Goal: Task Accomplishment & Management: Use online tool/utility

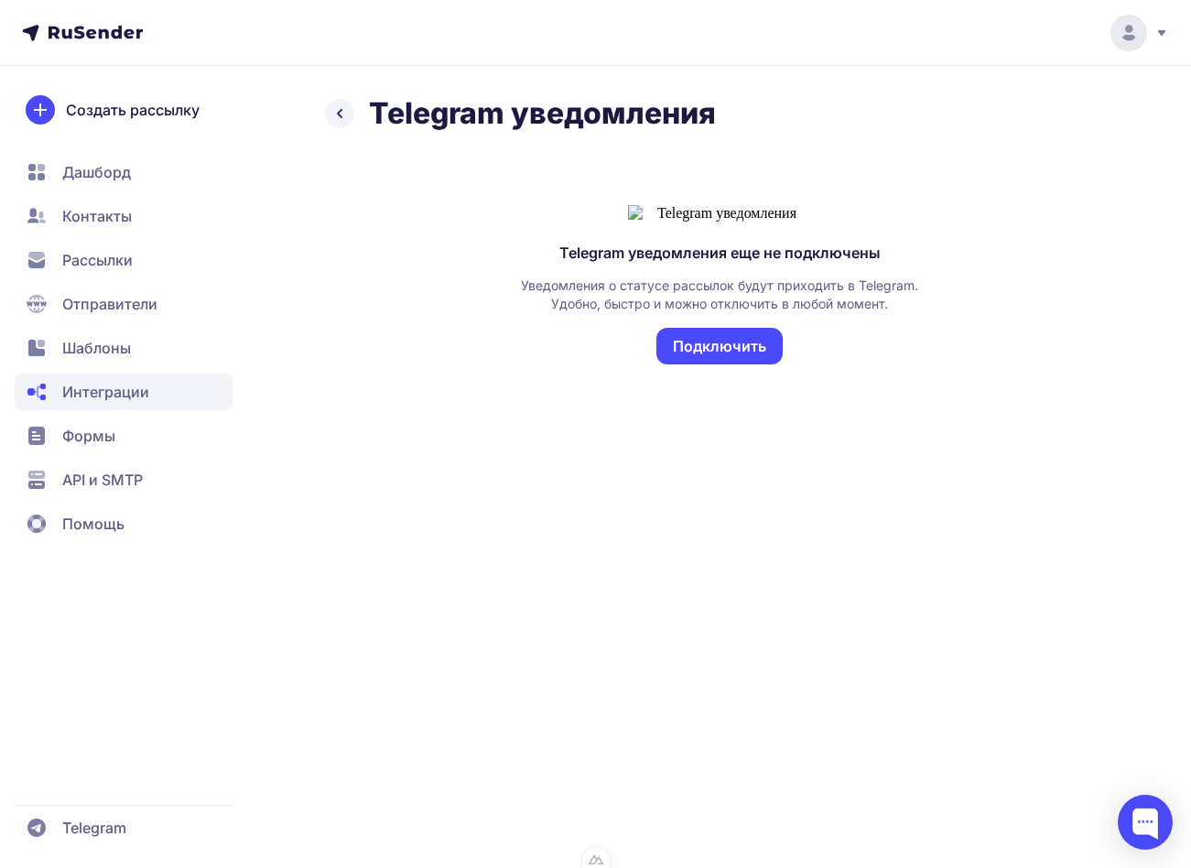
click at [123, 515] on span "Помощь" at bounding box center [93, 524] width 62 height 22
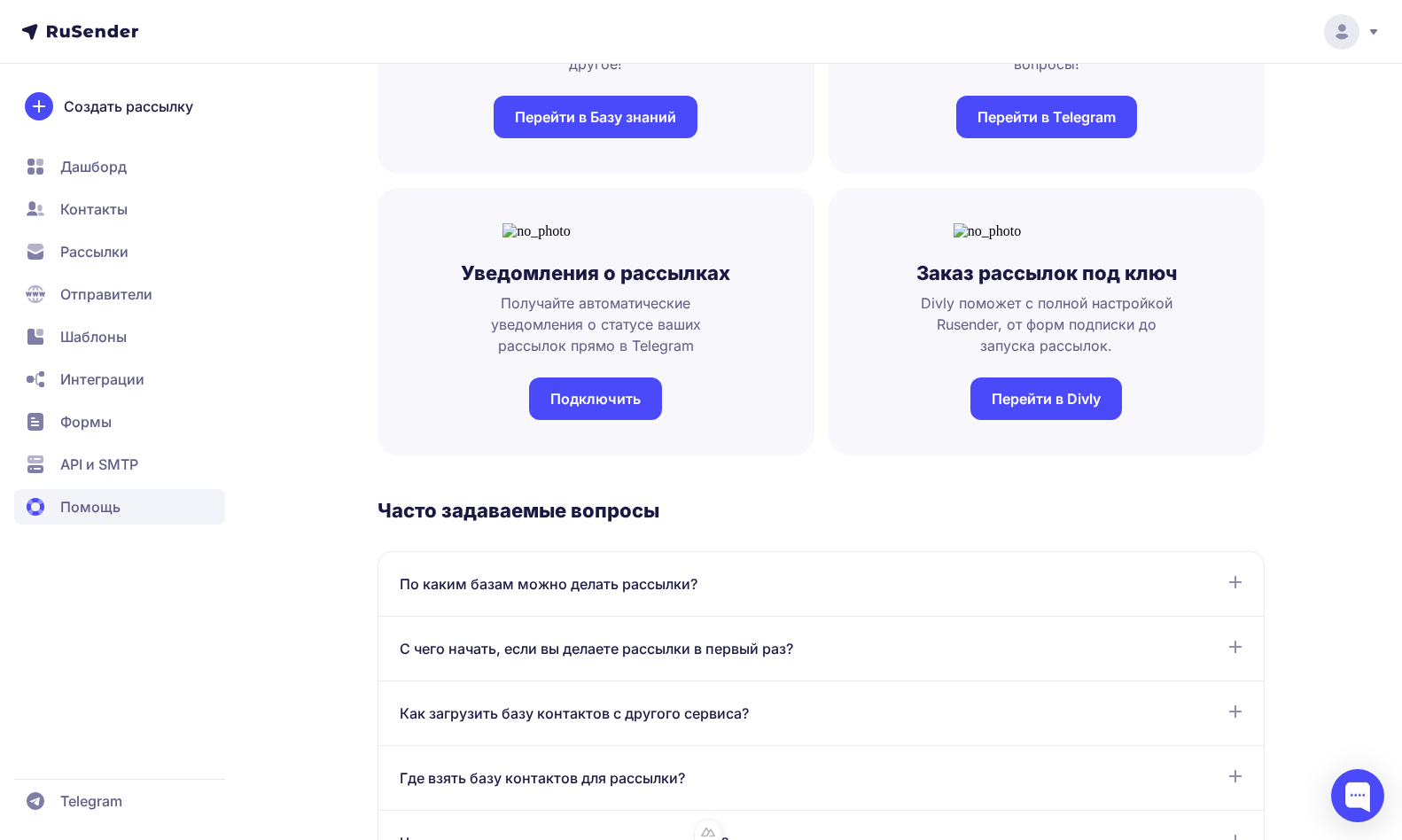
scroll to position [235, 0]
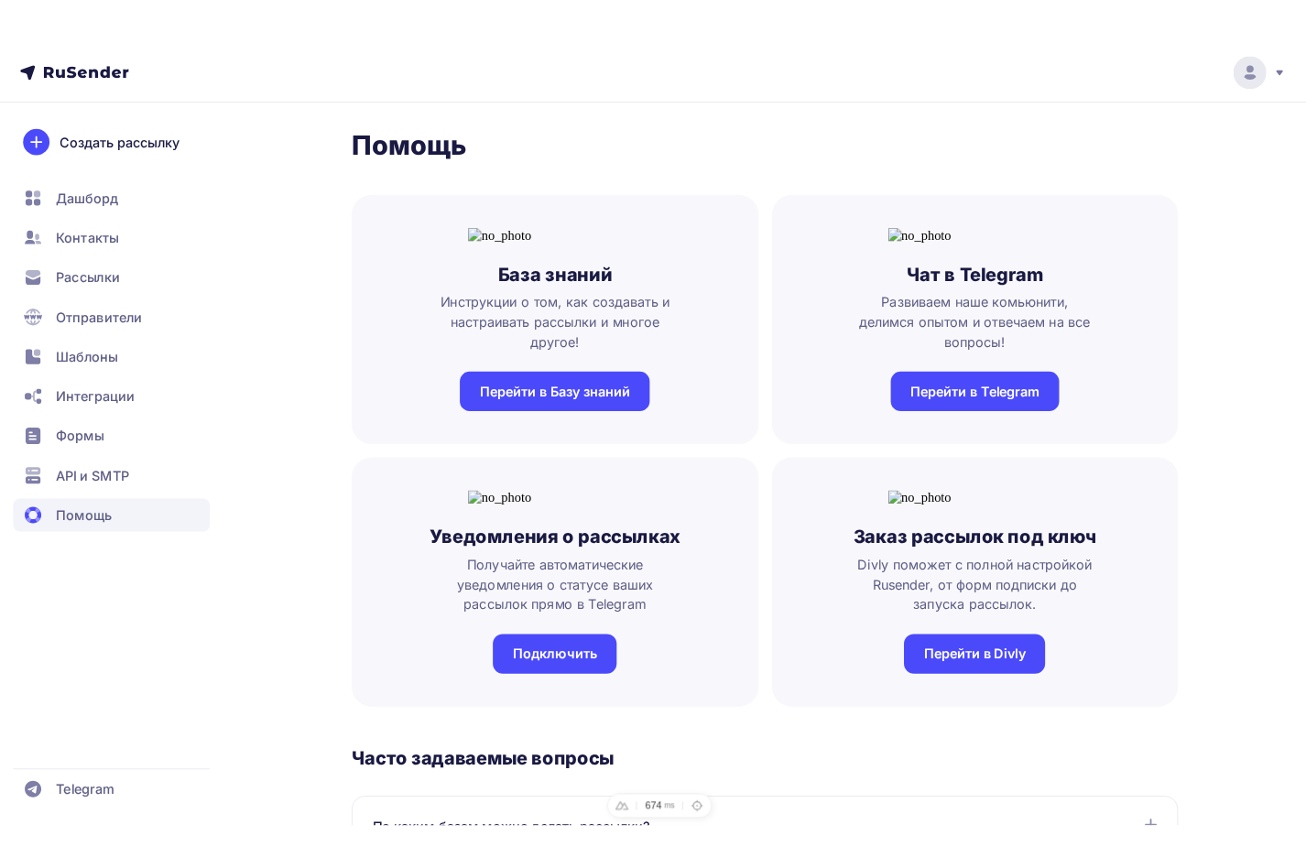
scroll to position [243, 0]
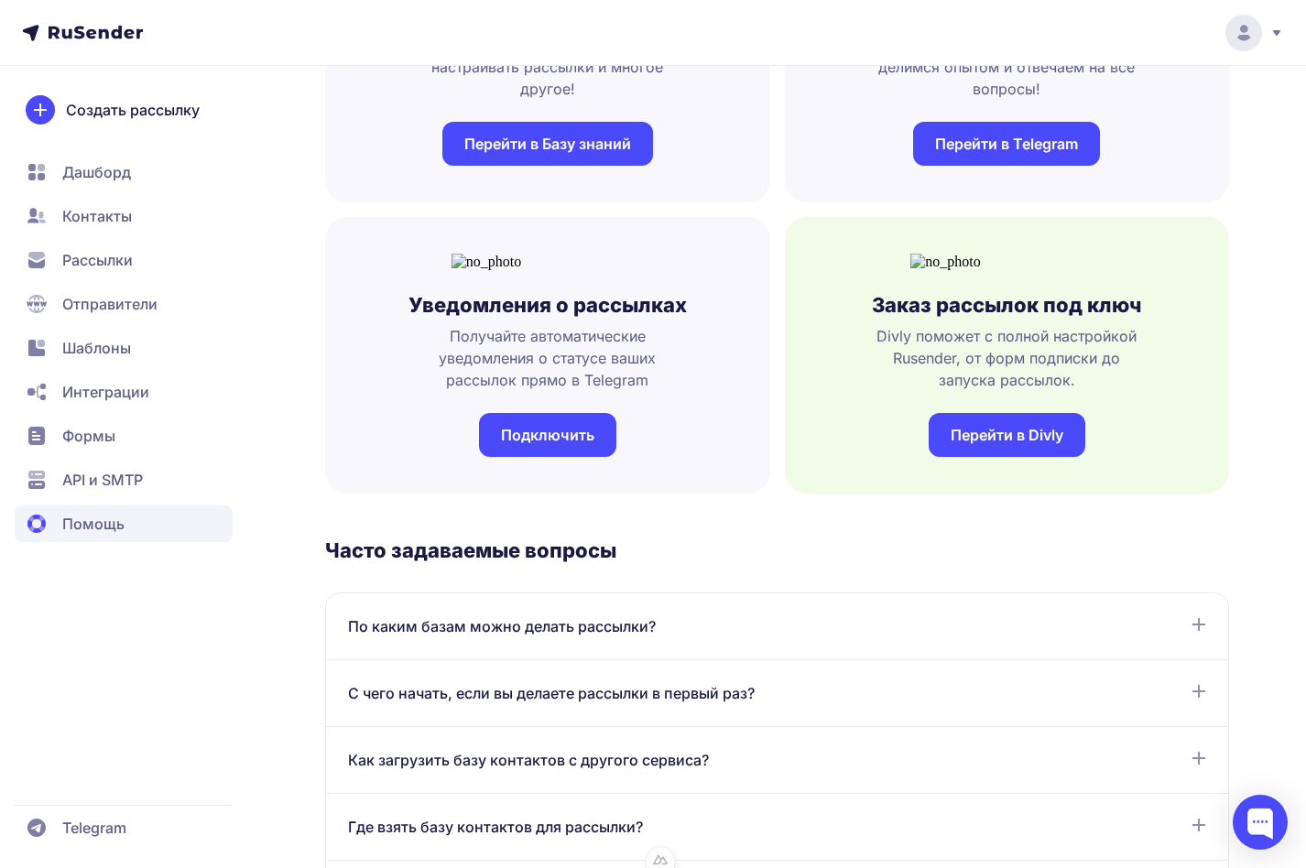
click at [580, 457] on link "Подключить" at bounding box center [547, 435] width 137 height 44
click at [1025, 457] on link "Перейти в Divly" at bounding box center [1006, 435] width 157 height 44
click at [541, 457] on link "Подключить" at bounding box center [547, 435] width 137 height 44
click at [556, 457] on link "Подключить" at bounding box center [547, 435] width 137 height 44
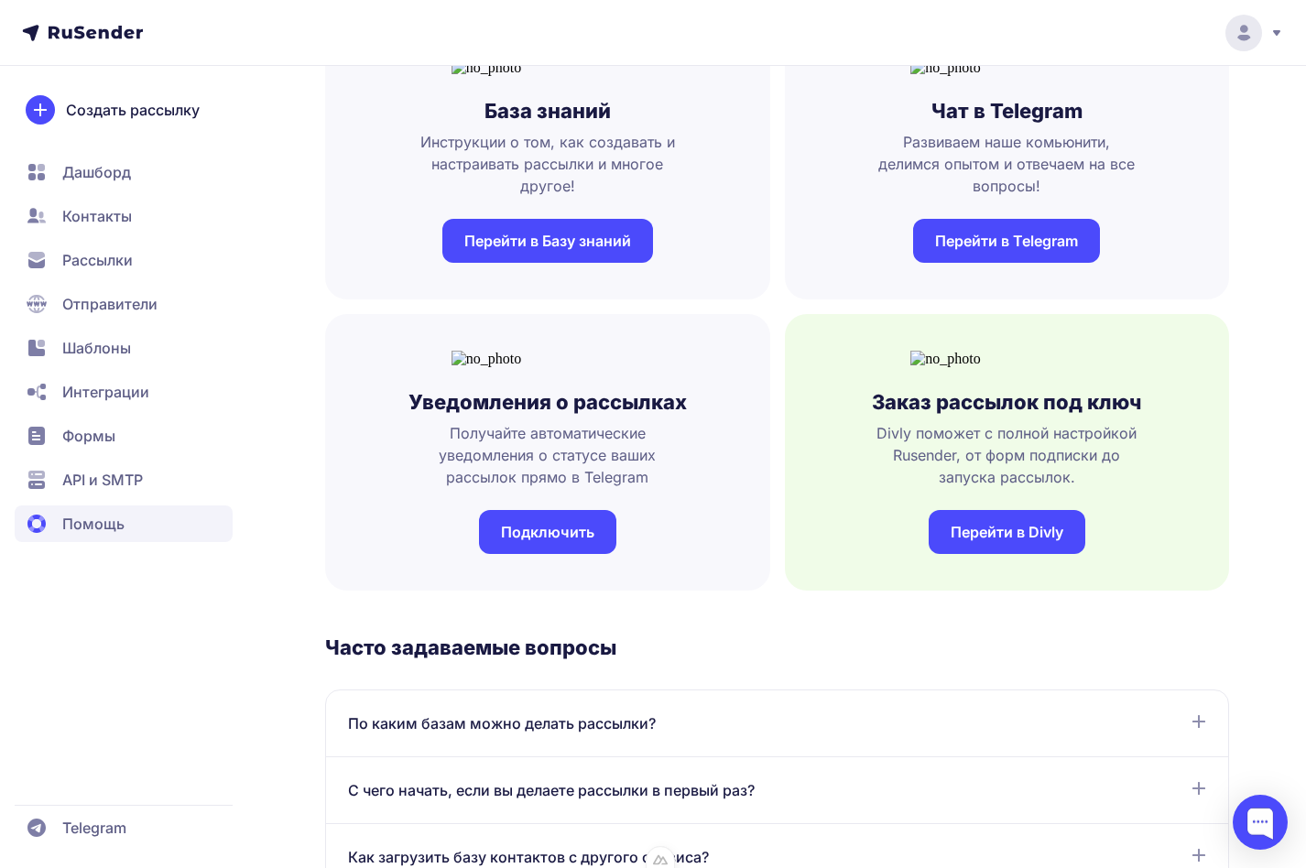
scroll to position [0, 0]
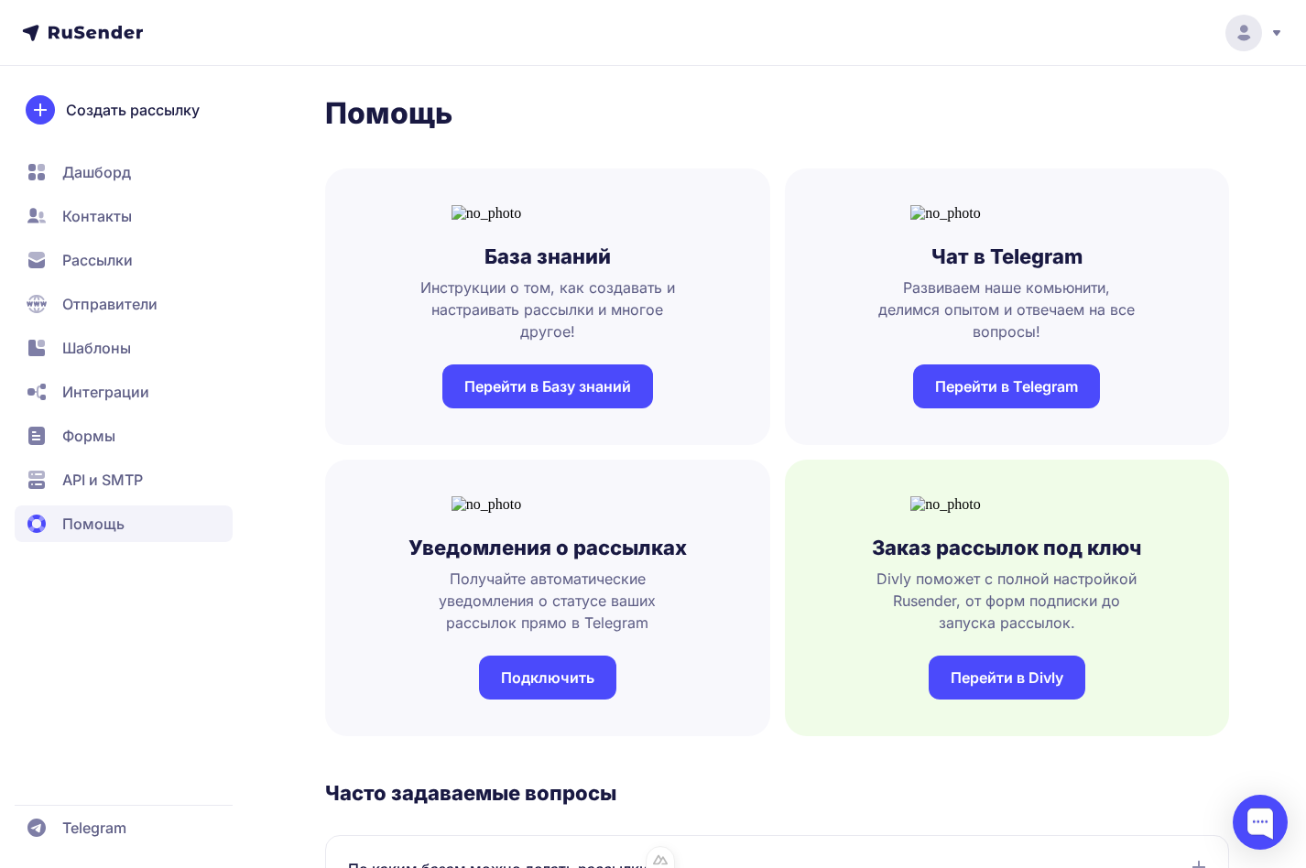
click at [165, 418] on span "Интеграции" at bounding box center [124, 436] width 218 height 37
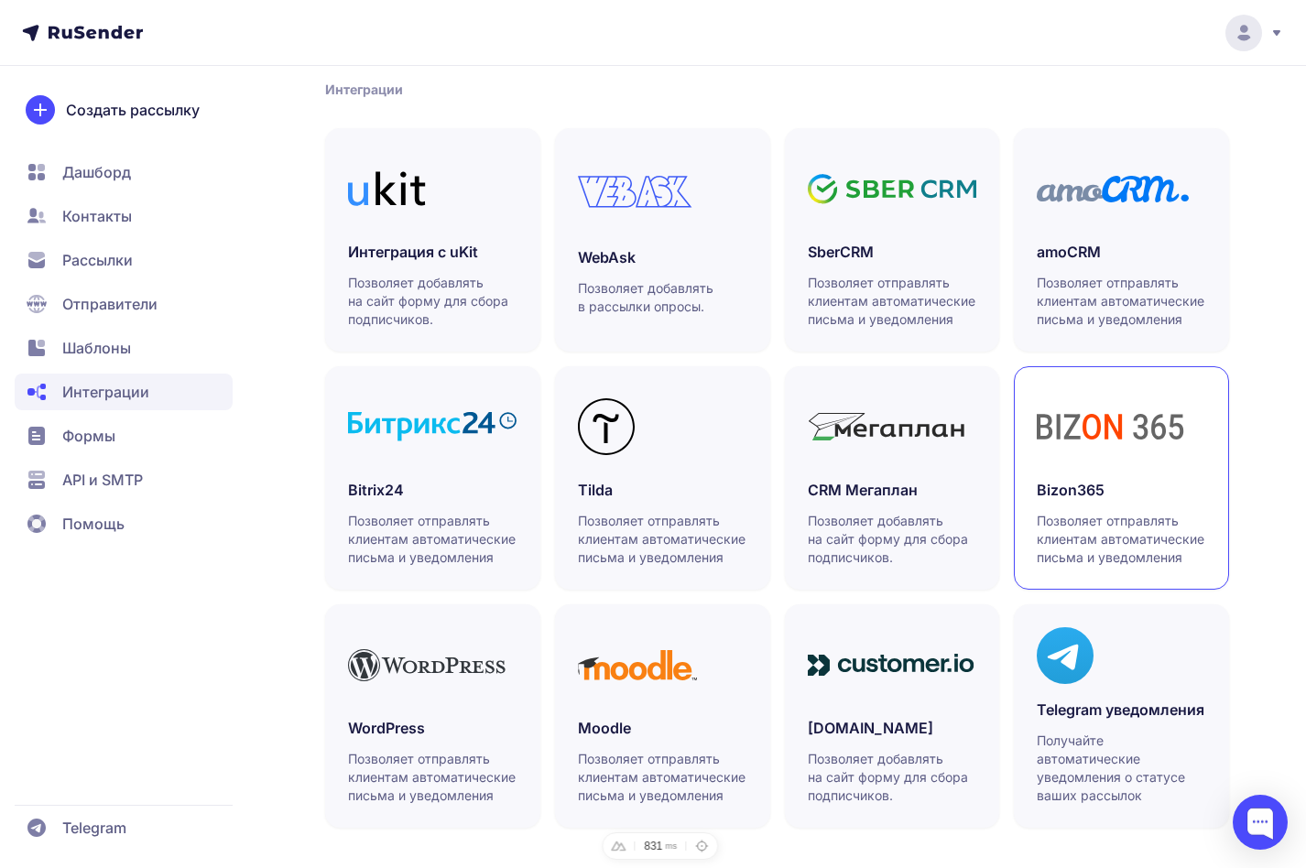
scroll to position [391, 0]
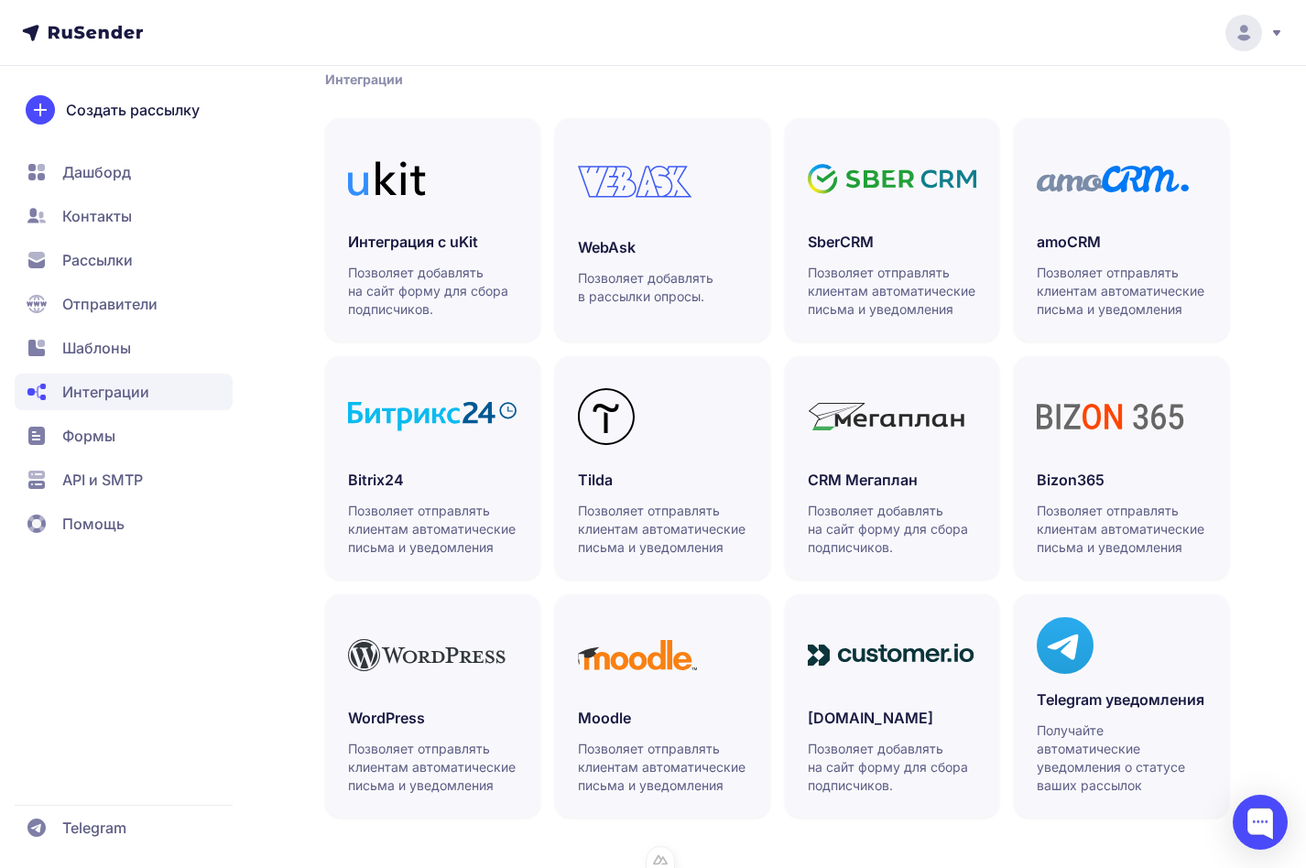
click at [1283, 451] on div "Интеграции Автоматизация Webhooks Позволяет получать информацию об активности п…" at bounding box center [653, 286] width 1306 height 1164
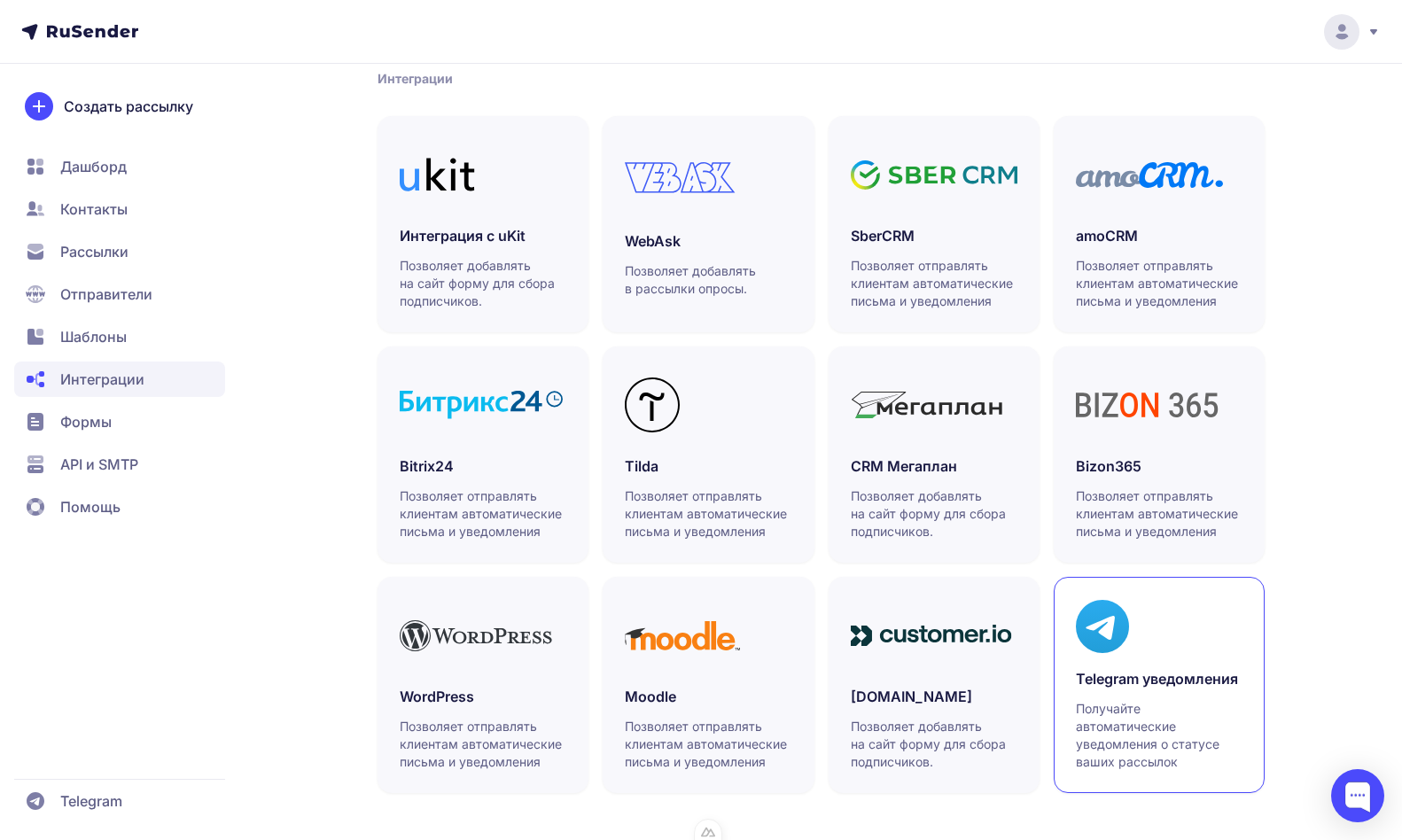
scroll to position [378, 0]
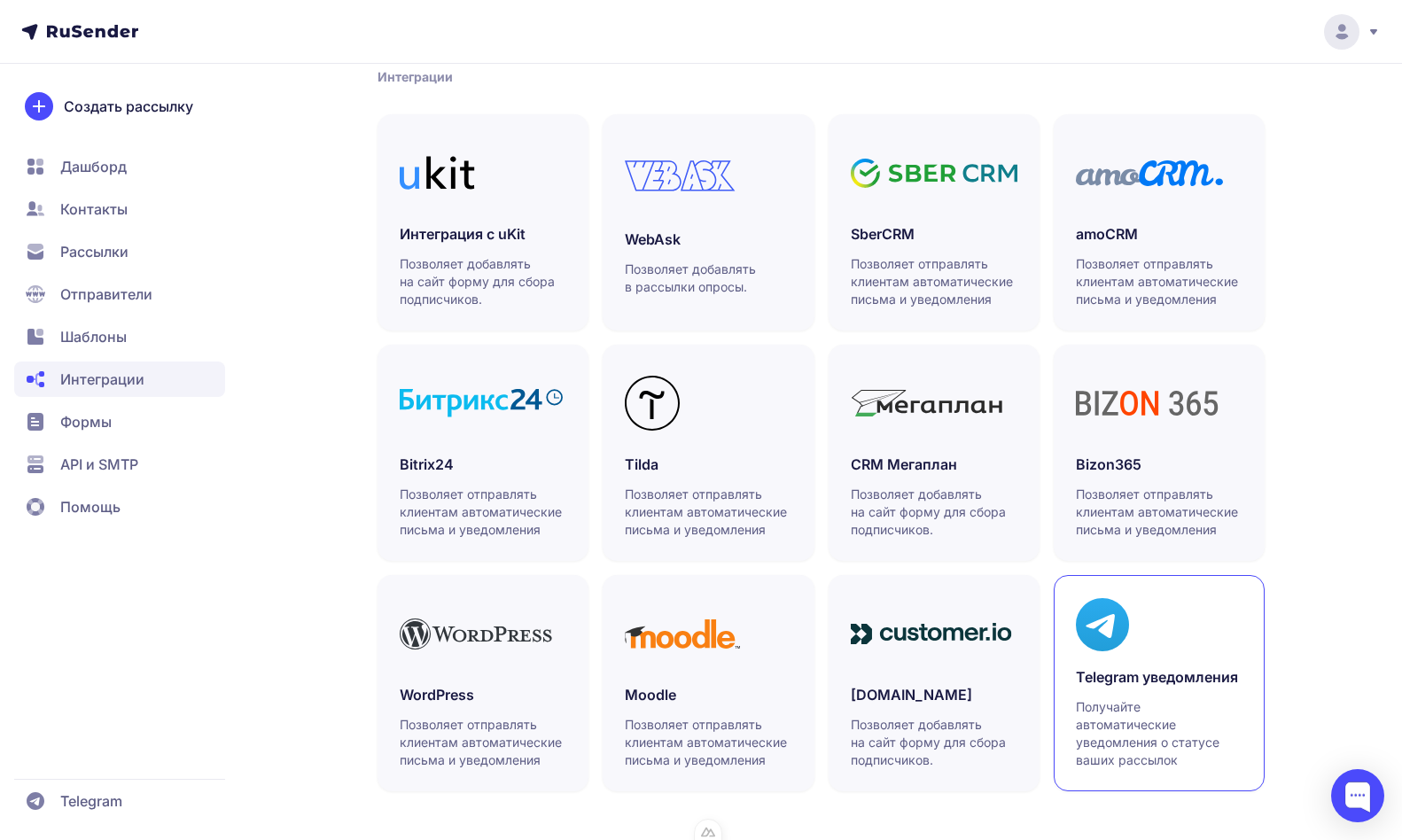
click at [1136, 617] on div at bounding box center [1160, 624] width 167 height 55
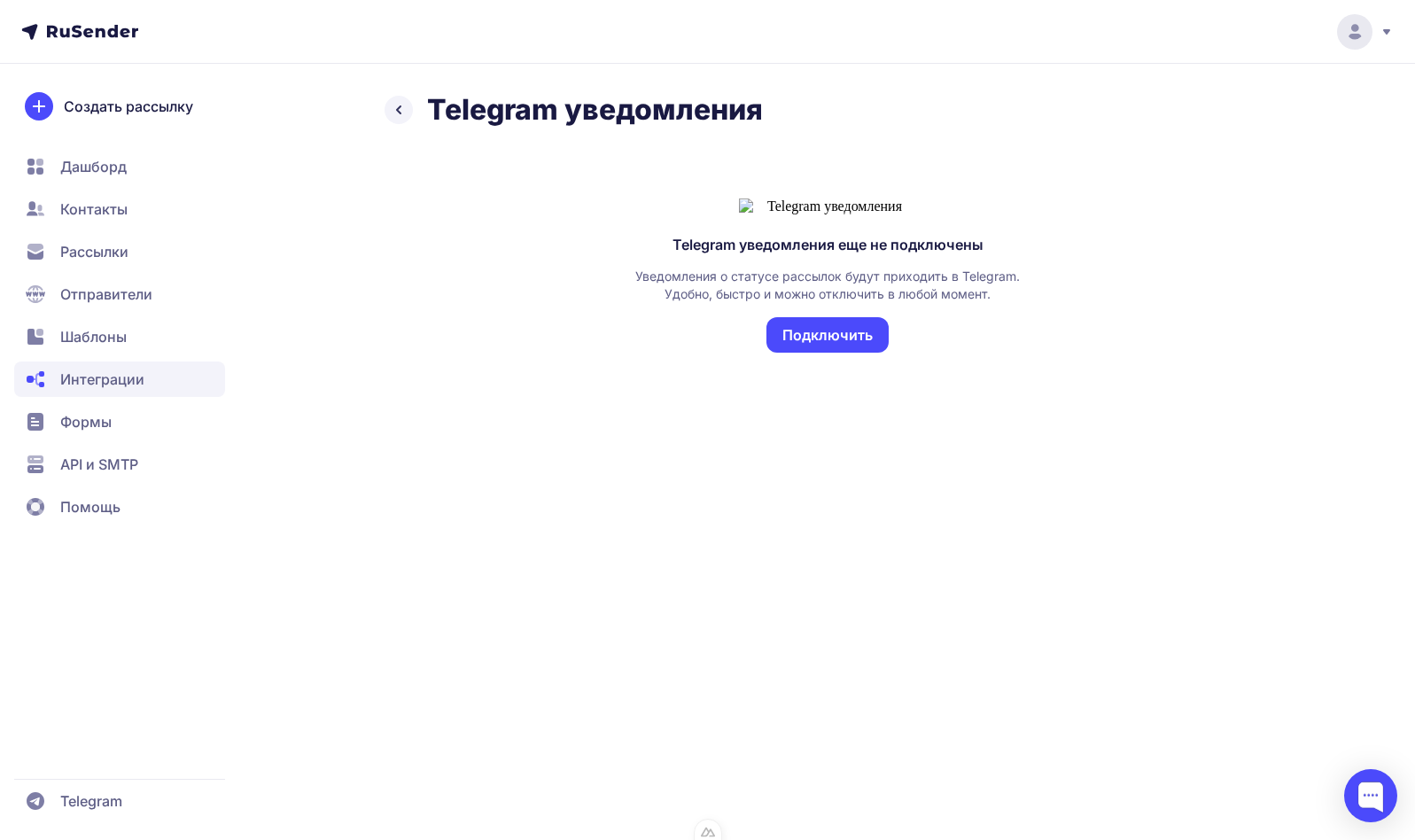
click at [854, 352] on button "Подключить" at bounding box center [828, 335] width 122 height 36
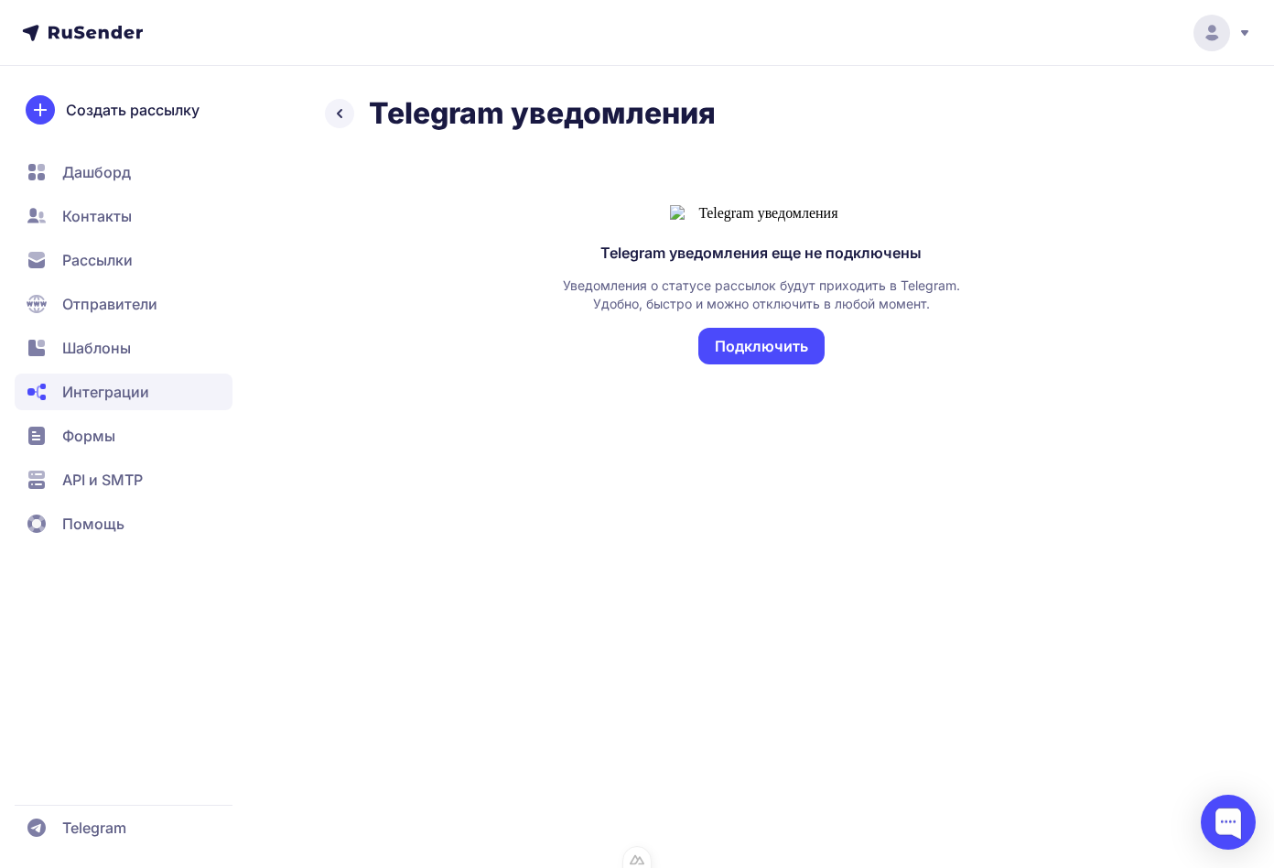
click at [789, 364] on button "Подключить" at bounding box center [762, 346] width 126 height 37
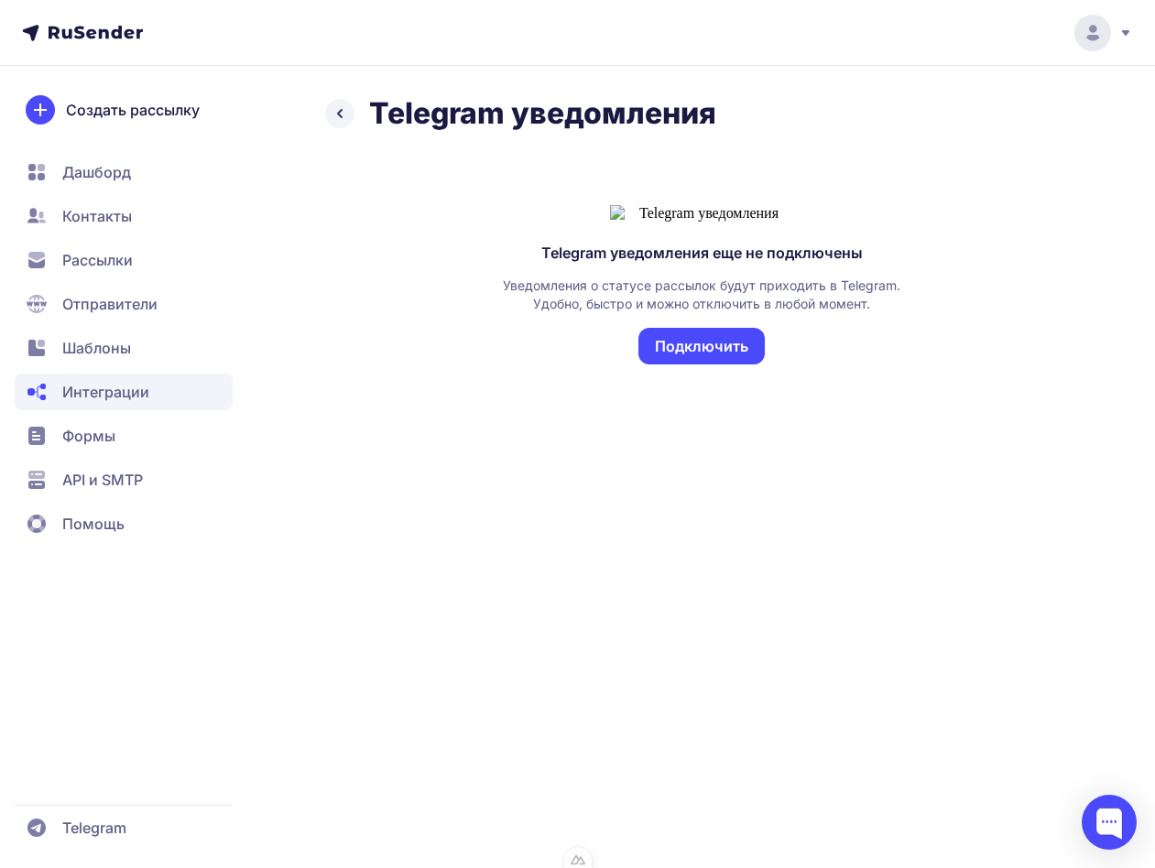
click at [741, 364] on button "Подключить" at bounding box center [701, 346] width 126 height 37
